Goal: Task Accomplishment & Management: Manage account settings

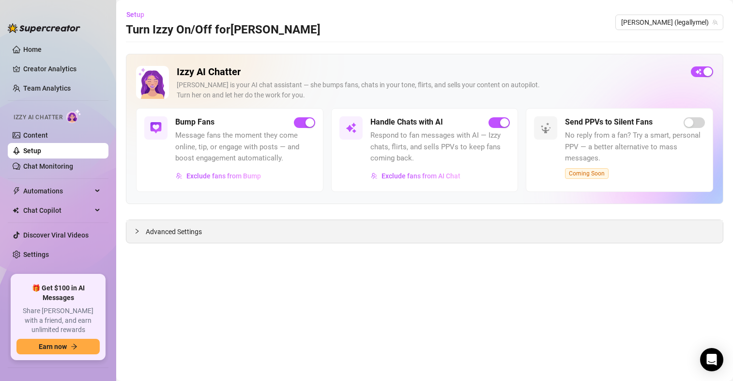
click at [189, 234] on span "Advanced Settings" at bounding box center [174, 231] width 56 height 11
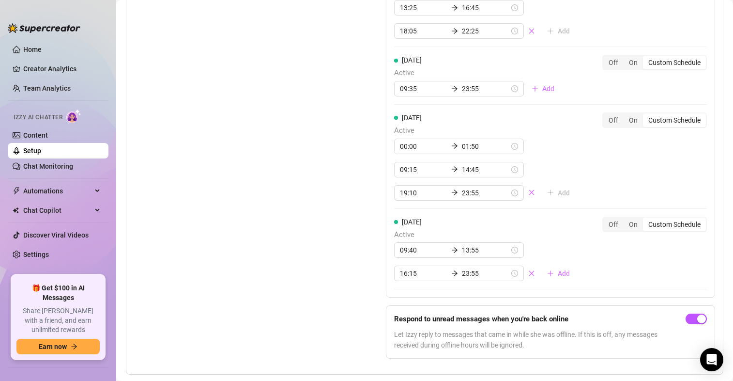
scroll to position [1193, 0]
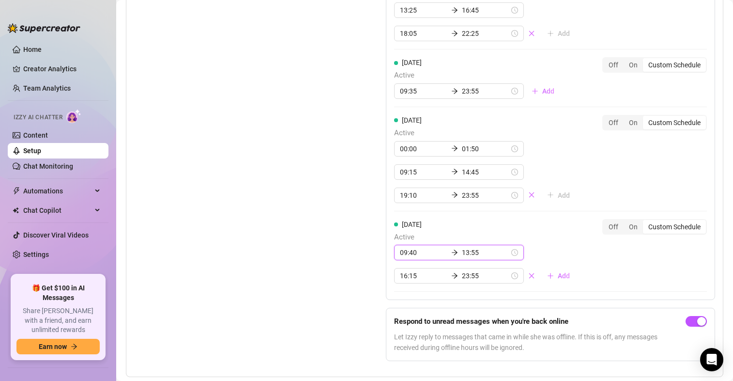
click at [466, 252] on input "13:55" at bounding box center [485, 252] width 47 height 11
click at [451, 185] on ul "00 05 10 15 20 25 30 35 40 45 50 55" at bounding box center [464, 184] width 27 height 105
click at [462, 142] on div "20" at bounding box center [465, 139] width 23 height 14
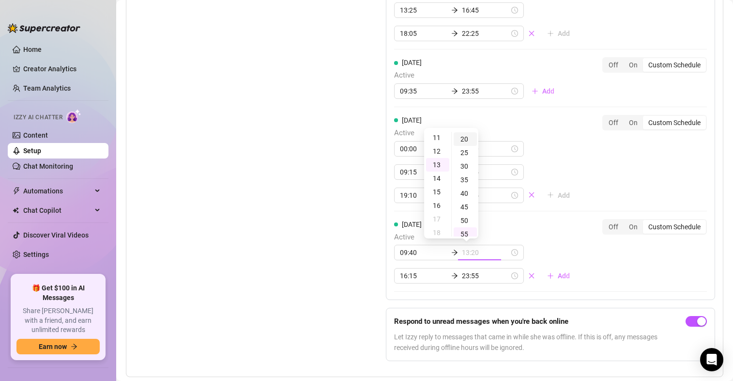
scroll to position [54, 0]
type input "13:20"
click at [568, 229] on div "[DATE] Active 09:40 13:20 16:15 23:55 Add Off On Custom Schedule" at bounding box center [550, 251] width 313 height 65
click at [577, 269] on div "[DATE] Active 00:00 01:35 08:20 15:30 17:05 22:55 Add Off On Custom Schedule [D…" at bounding box center [550, 1] width 329 height 596
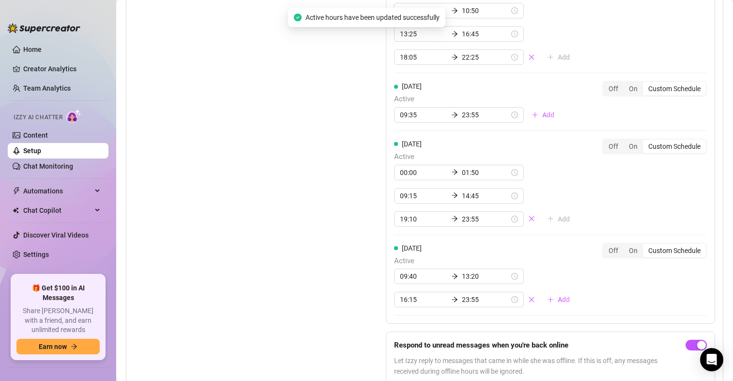
scroll to position [1193, 0]
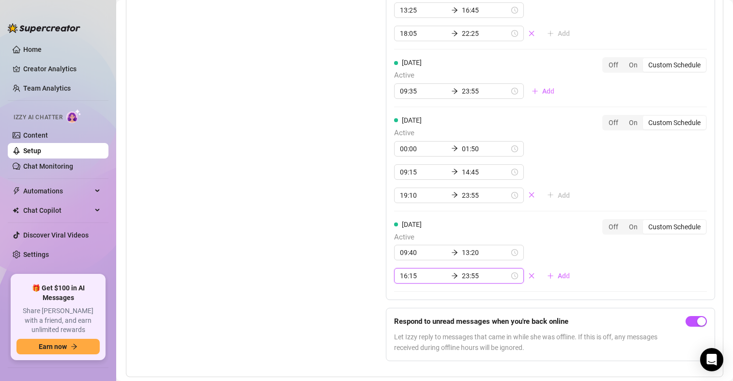
click at [403, 278] on input "16:15" at bounding box center [423, 275] width 47 height 11
click at [406, 173] on div "17" at bounding box center [404, 176] width 23 height 14
type input "17:15"
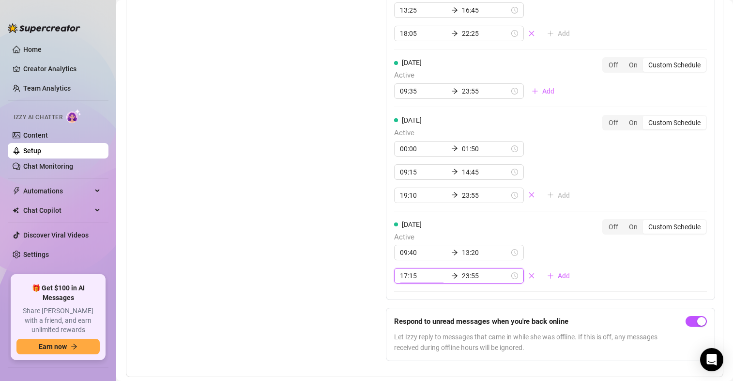
click at [356, 234] on div "Set Active Hours (Izzy Availability) Set specific hours when Izzy engaging with…" at bounding box center [424, 35] width 581 height 665
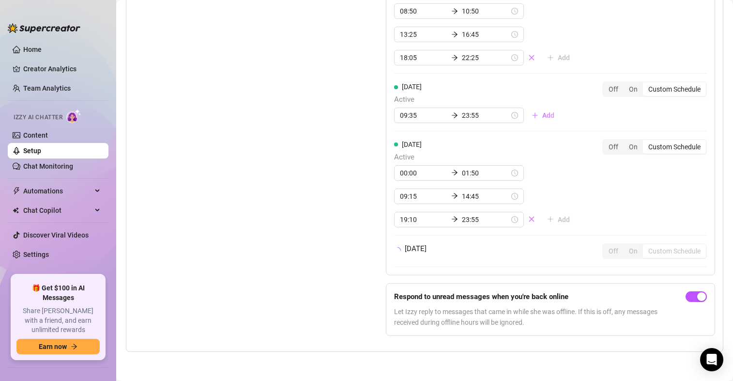
click at [604, 275] on div "[DATE] Active 00:00 01:35 08:20 15:30 17:05 22:55 Add Off On Custom Schedule [D…" at bounding box center [550, 35] width 329 height 616
